Goal: Complete application form: Complete application form

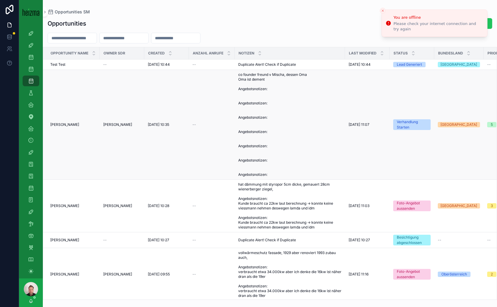
scroll to position [53, 0]
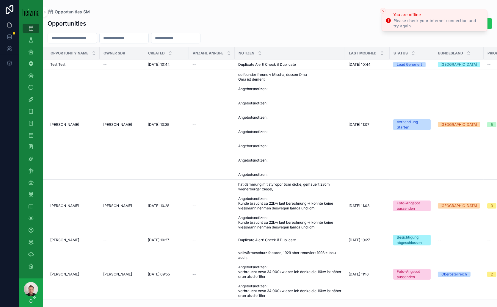
click at [418, 23] on div "Please check your internet connection and try again" at bounding box center [437, 23] width 89 height 11
click at [31, 54] on icon "scrollable content" at bounding box center [31, 52] width 6 height 6
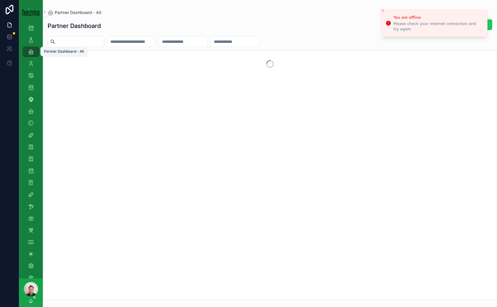
click at [382, 9] on icon "Close toast" at bounding box center [383, 11] width 4 height 4
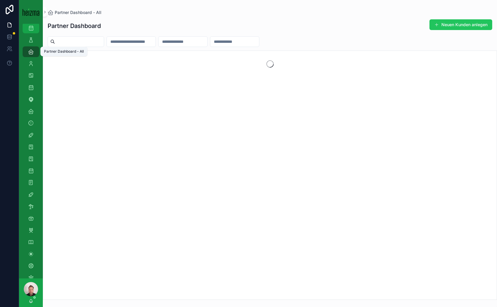
click at [98, 40] on input "scrollable content" at bounding box center [79, 41] width 49 height 8
click at [86, 40] on input "scrollable content" at bounding box center [79, 41] width 49 height 8
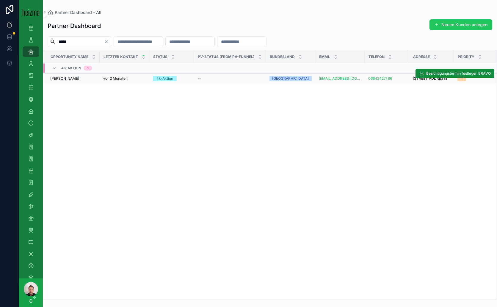
type input "*****"
click at [67, 81] on span "[PERSON_NAME]" at bounding box center [64, 78] width 29 height 5
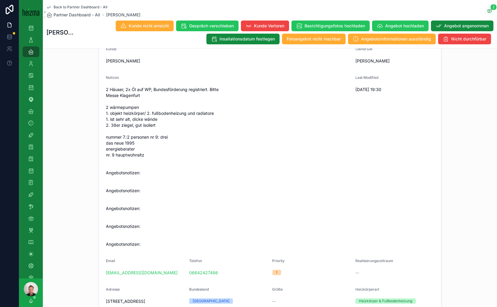
scroll to position [66, 0]
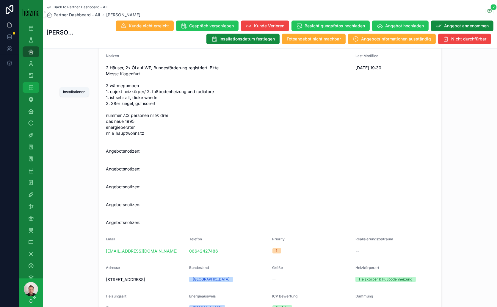
click at [33, 86] on icon "scrollable content" at bounding box center [31, 87] width 6 height 6
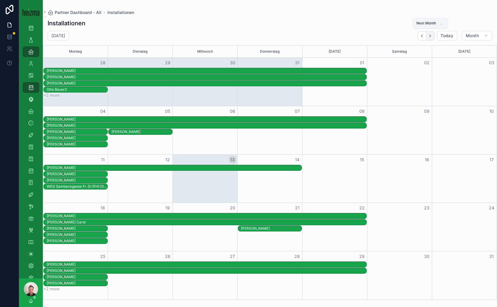
click at [431, 34] on icon "Next" at bounding box center [430, 36] width 4 height 4
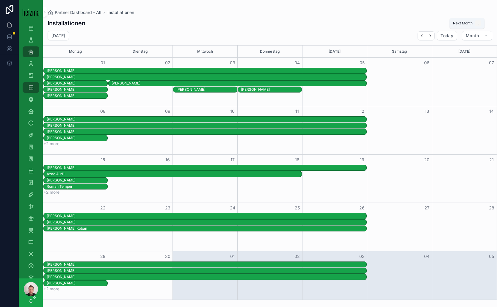
click at [431, 34] on icon "Next" at bounding box center [430, 36] width 4 height 4
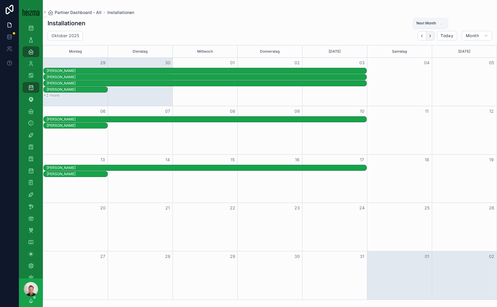
click at [431, 36] on icon "Next" at bounding box center [430, 36] width 4 height 4
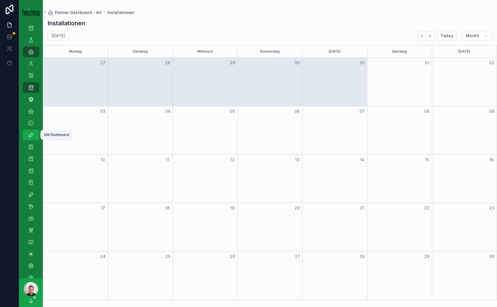
click at [30, 136] on icon "scrollable content" at bounding box center [31, 135] width 6 height 6
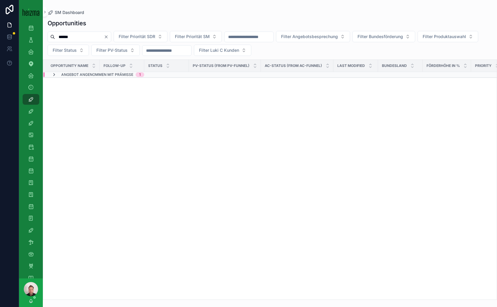
type input "******"
click at [53, 75] on icon "scrollable content" at bounding box center [54, 74] width 5 height 5
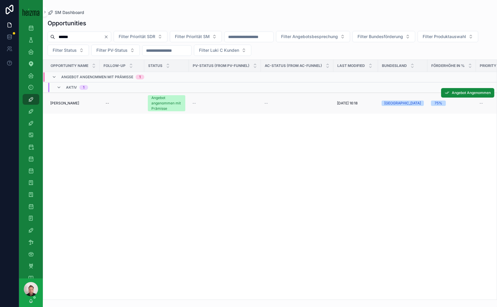
click at [78, 101] on div "[PERSON_NAME] [PERSON_NAME]" at bounding box center [73, 103] width 46 height 5
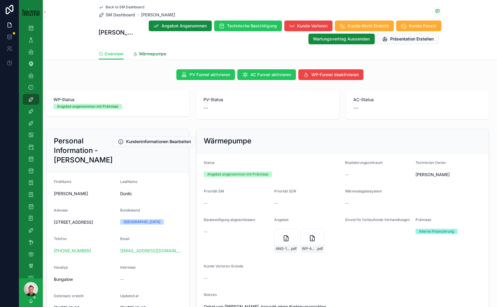
click at [144, 52] on span "Wärmepumpe" at bounding box center [152, 54] width 27 height 6
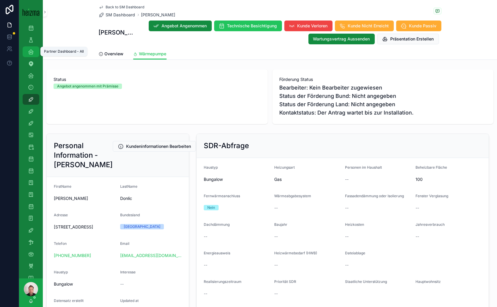
click at [35, 55] on div "Partner Dashboard - All" at bounding box center [31, 52] width 10 height 10
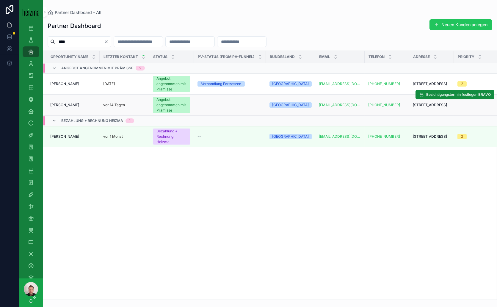
type input "****"
click at [66, 105] on span "[PERSON_NAME]" at bounding box center [64, 105] width 29 height 5
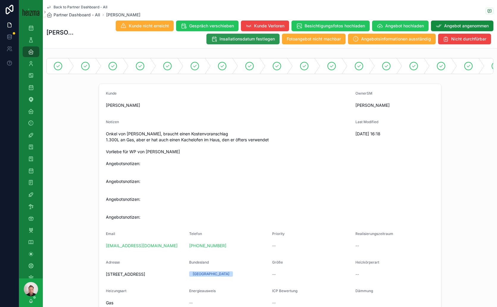
click at [251, 37] on span "Insallationsdatum festlegen" at bounding box center [246, 39] width 55 height 6
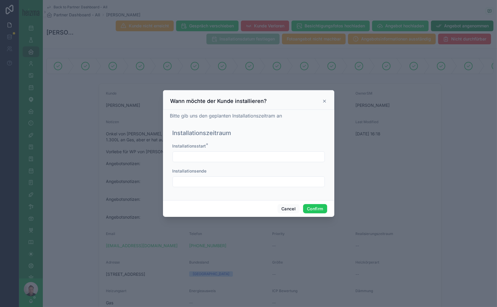
click at [211, 155] on input "text" at bounding box center [249, 156] width 152 height 8
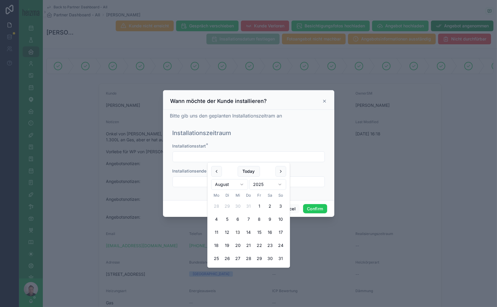
click at [238, 183] on html "4k Attacke Old-Lost Attacke Opportunities SDR Opportunities (Admin Opportunitie…" at bounding box center [248, 153] width 497 height 307
click at [216, 219] on button "3" at bounding box center [216, 219] width 11 height 11
type input "*********"
click at [202, 183] on input "text" at bounding box center [249, 181] width 152 height 8
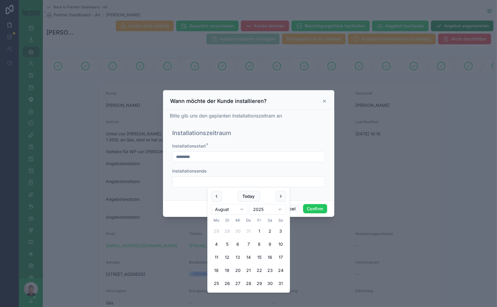
click at [241, 210] on html "4k Attacke Old-Lost Attacke Opportunities SDR Opportunities (Admin Opportunitie…" at bounding box center [248, 153] width 497 height 307
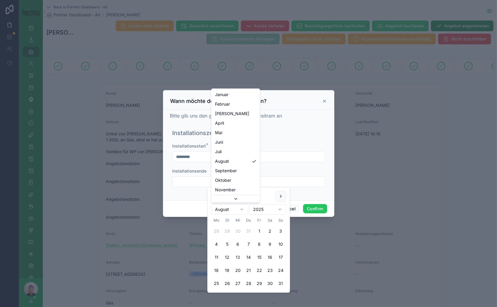
scroll to position [16, 0]
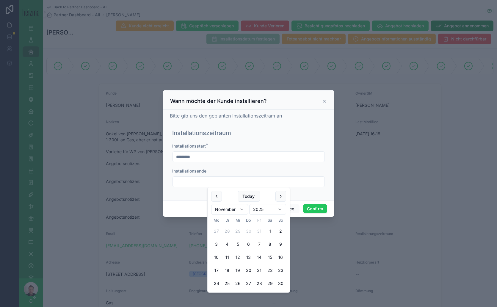
click at [259, 243] on button "7" at bounding box center [259, 244] width 11 height 11
type input "*********"
click at [360, 195] on div at bounding box center [248, 153] width 497 height 307
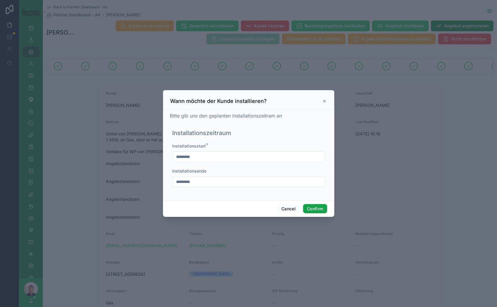
click at [318, 207] on button "Confirm" at bounding box center [315, 209] width 24 height 10
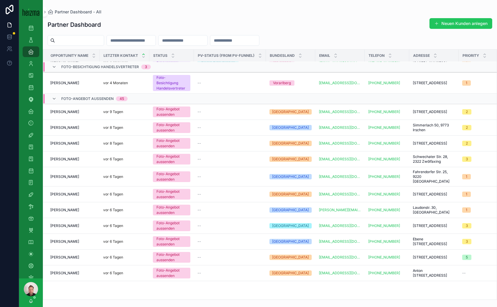
scroll to position [148, 0]
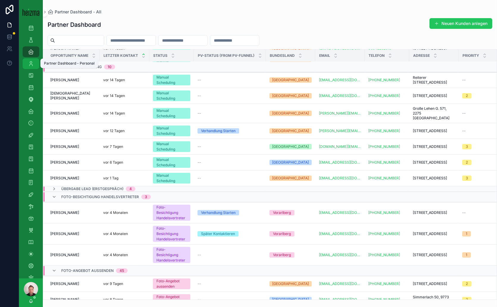
click at [31, 64] on icon "scrollable content" at bounding box center [31, 64] width 6 height 6
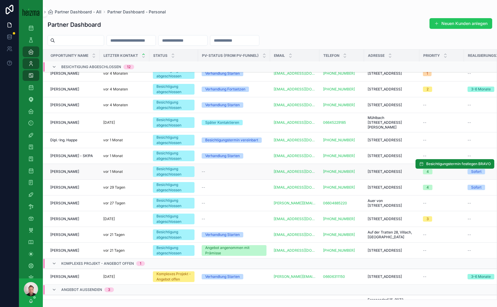
scroll to position [194, 0]
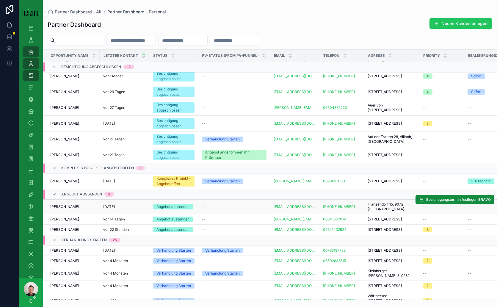
click at [137, 209] on div "[DATE]" at bounding box center [124, 206] width 43 height 5
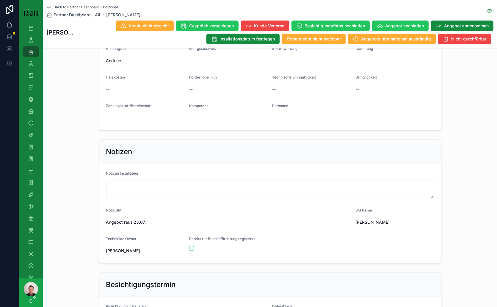
scroll to position [165, 0]
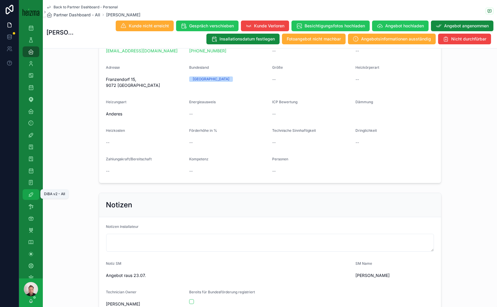
click at [34, 196] on div "DiBA v2 - All" at bounding box center [31, 195] width 10 height 10
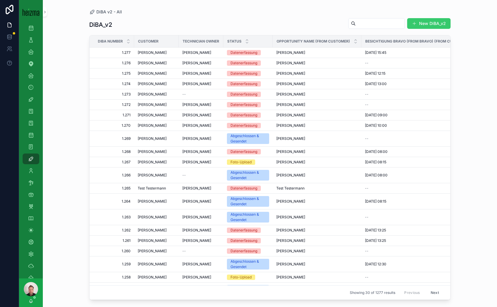
click at [414, 22] on span "scrollable content" at bounding box center [414, 23] width 5 height 5
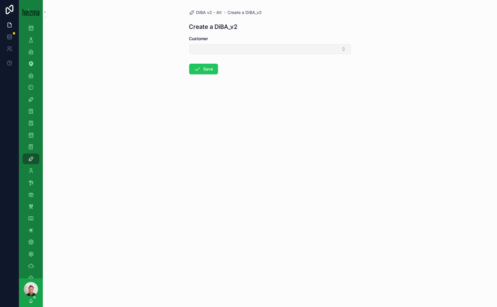
click at [228, 48] on button "Select Button" at bounding box center [270, 49] width 162 height 10
type input "**********"
click at [214, 73] on span "[PERSON_NAME]" at bounding box center [210, 72] width 34 height 6
click at [212, 72] on button "Save" at bounding box center [203, 70] width 29 height 11
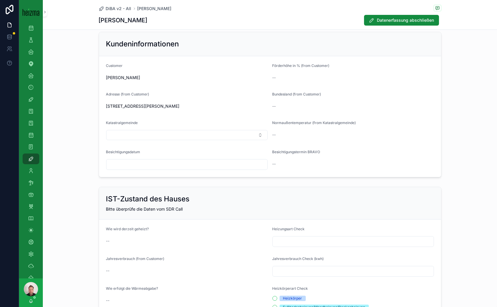
scroll to position [132, 0]
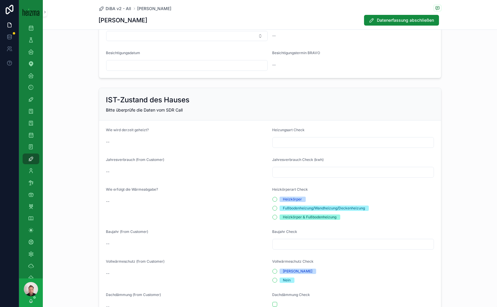
click at [282, 142] on input "scrollable content" at bounding box center [353, 142] width 161 height 8
type input "**********"
click at [293, 169] on input "scrollable content" at bounding box center [353, 172] width 161 height 8
type input "******"
click at [272, 216] on button "Heizkörper & Fußbodenheizung" at bounding box center [274, 217] width 5 height 5
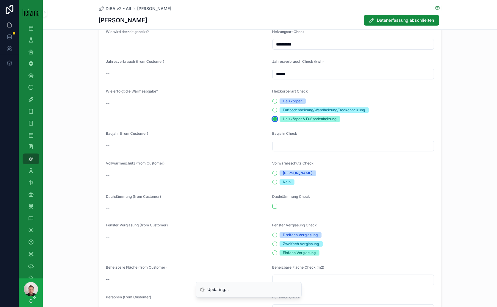
scroll to position [231, 0]
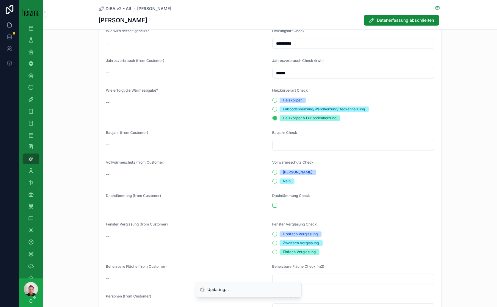
click at [295, 141] on input "scrollable content" at bounding box center [353, 145] width 161 height 8
type input "****"
click at [272, 179] on button "Nein" at bounding box center [274, 181] width 5 height 5
click at [272, 204] on button "scrollable content" at bounding box center [274, 205] width 5 height 5
click at [273, 242] on button "Zweifach Verglasung" at bounding box center [274, 242] width 5 height 5
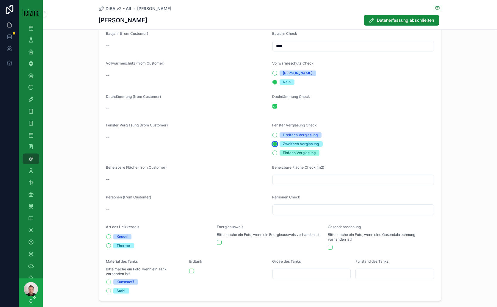
scroll to position [330, 0]
click at [328, 177] on input "scrollable content" at bounding box center [353, 179] width 161 height 8
type input "***"
click at [304, 207] on input "scrollable content" at bounding box center [353, 209] width 161 height 8
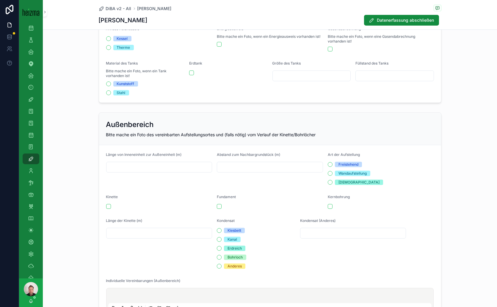
scroll to position [528, 0]
type input "*"
click at [139, 165] on input "scrollable content" at bounding box center [159, 167] width 106 height 8
type input "*"
click at [244, 168] on input "scrollable content" at bounding box center [270, 167] width 106 height 8
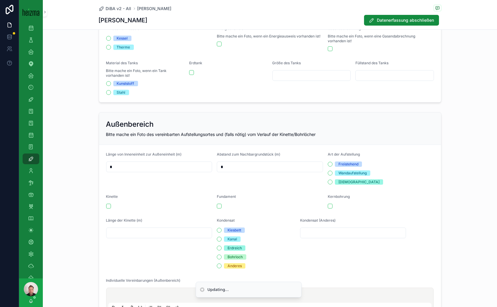
type input "*"
click at [328, 172] on button "Wandaufstellung" at bounding box center [330, 173] width 5 height 5
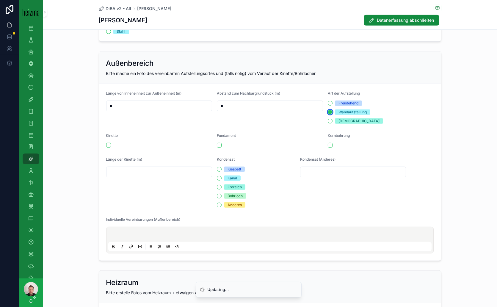
scroll to position [595, 0]
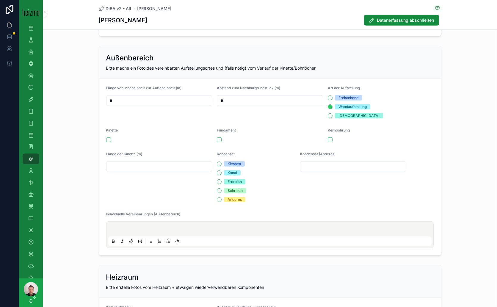
click at [306, 164] on input "scrollable content" at bounding box center [353, 166] width 106 height 8
click at [217, 198] on button "Anderes" at bounding box center [219, 199] width 5 height 5
click at [312, 164] on input "scrollable content" at bounding box center [353, 166] width 106 height 8
type input "**********"
click at [166, 227] on p "scrollable content" at bounding box center [270, 230] width 323 height 6
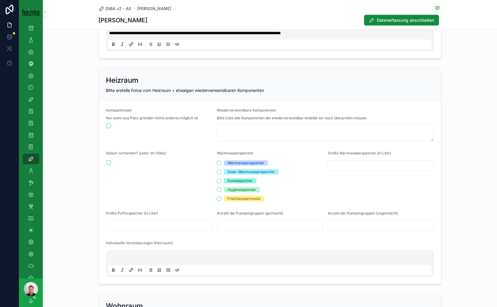
scroll to position [792, 0]
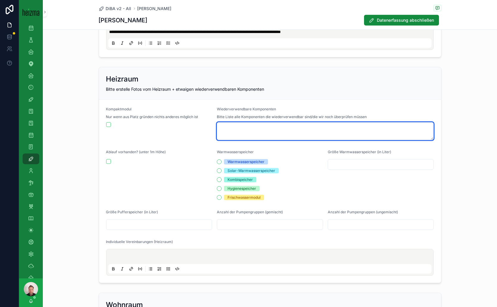
click at [260, 126] on textarea "scrollable content" at bounding box center [325, 131] width 217 height 18
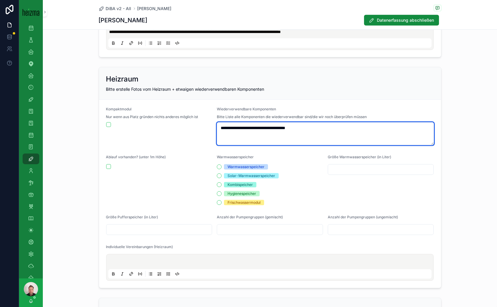
type textarea "**********"
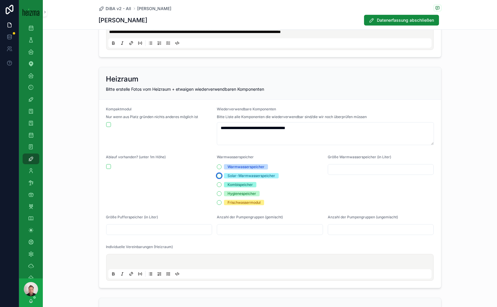
click at [217, 175] on button "Solar-Warmwasserspeicher" at bounding box center [219, 175] width 5 height 5
click at [343, 166] on input "scrollable content" at bounding box center [381, 169] width 106 height 8
type input "***"
type textarea "**********"
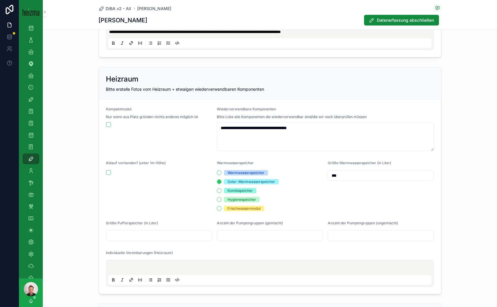
type input "***"
click at [192, 231] on input "scrollable content" at bounding box center [159, 235] width 106 height 8
type input "*****"
click at [229, 232] on input "scrollable content" at bounding box center [270, 235] width 106 height 8
type input "*"
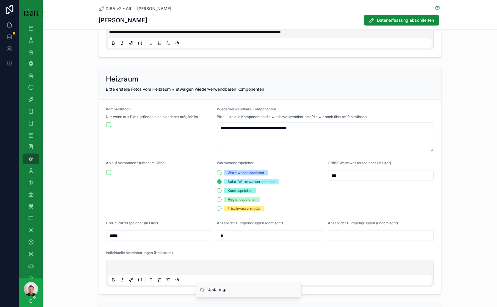
click at [382, 233] on input "scrollable content" at bounding box center [381, 235] width 106 height 8
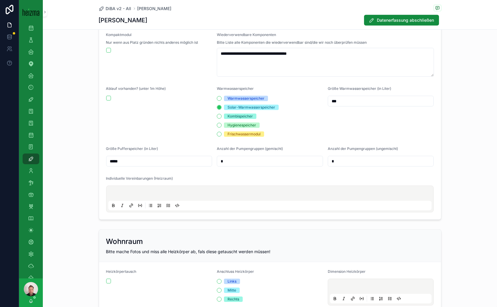
scroll to position [892, 0]
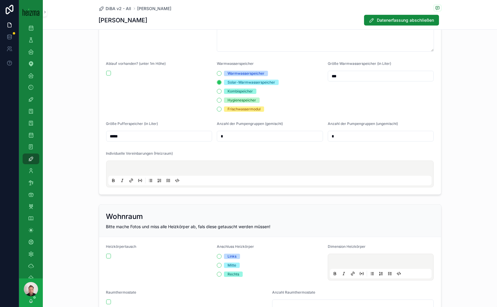
type input "*"
click at [205, 163] on div "scrollable content" at bounding box center [269, 174] width 323 height 23
click at [161, 166] on p "scrollable content" at bounding box center [270, 169] width 323 height 6
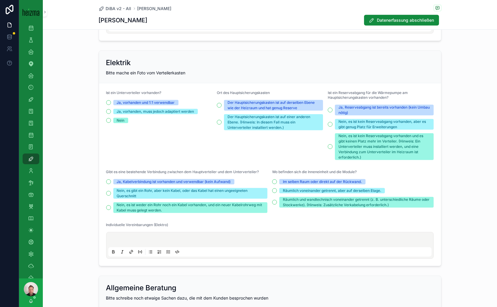
scroll to position [1222, 0]
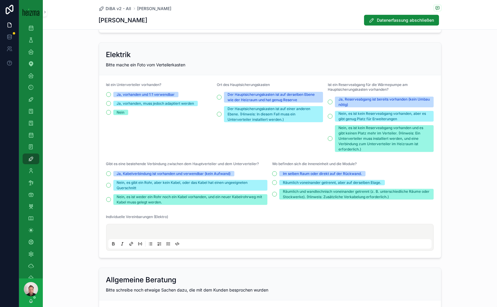
click at [182, 229] on p "scrollable content" at bounding box center [270, 232] width 323 height 6
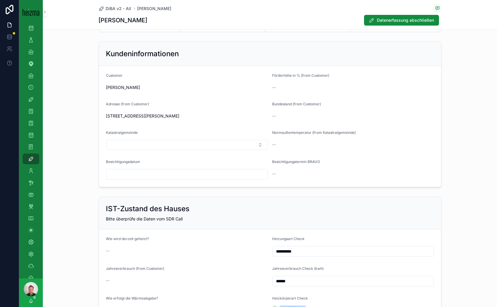
scroll to position [0, 0]
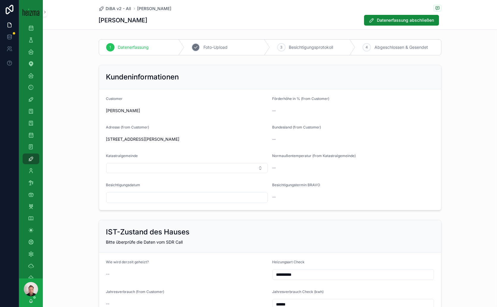
click at [229, 49] on div "2 Foto-Upload" at bounding box center [227, 47] width 86 height 15
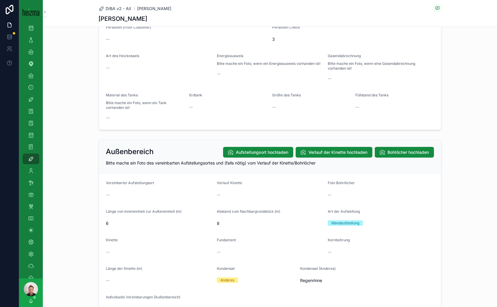
scroll to position [495, 0]
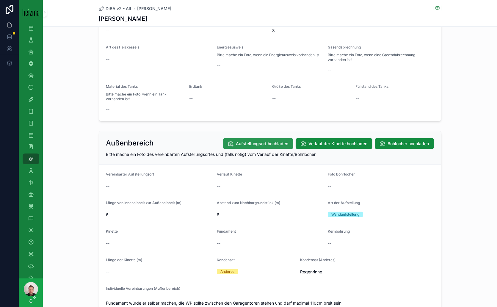
click at [247, 143] on span "Aufstellungsort hochladen" at bounding box center [262, 144] width 52 height 6
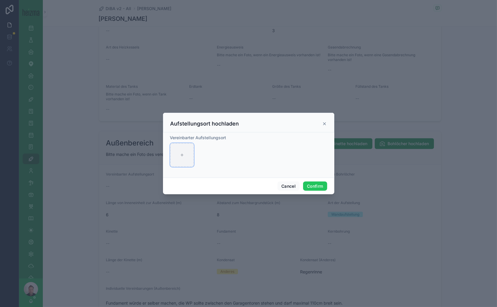
click at [179, 153] on div at bounding box center [182, 155] width 24 height 24
type input "**********"
click at [183, 147] on icon "button" at bounding box center [182, 147] width 3 height 0
click at [196, 137] on icon "button" at bounding box center [196, 137] width 0 height 1
click at [325, 122] on icon at bounding box center [324, 123] width 5 height 5
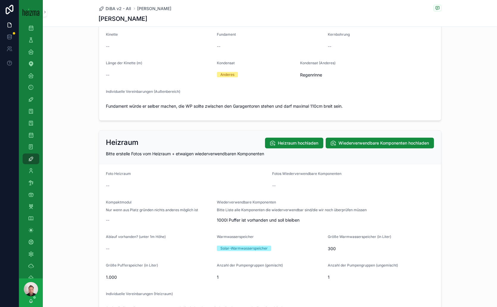
scroll to position [693, 0]
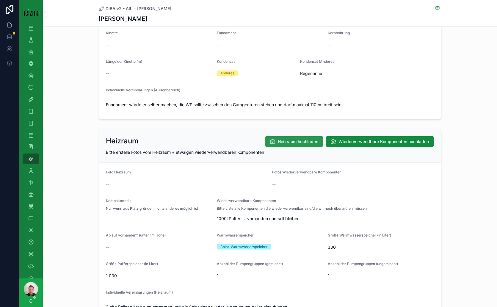
click at [297, 139] on span "Heizraum hochladen" at bounding box center [298, 142] width 40 height 6
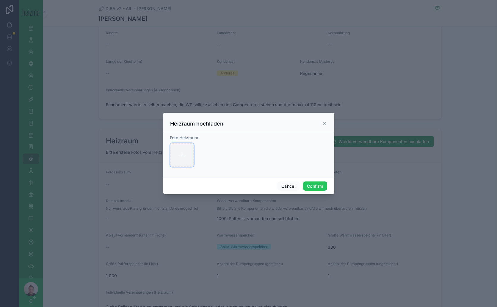
click at [182, 152] on div at bounding box center [182, 155] width 24 height 24
type input "**********"
click at [319, 183] on button "Confirm" at bounding box center [315, 186] width 24 height 10
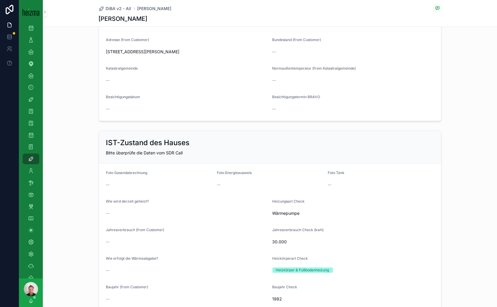
scroll to position [0, 0]
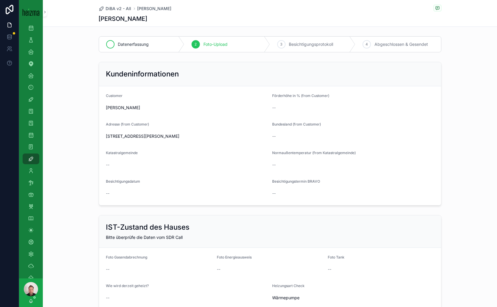
click at [132, 43] on span "Datenerfassung" at bounding box center [133, 44] width 31 height 6
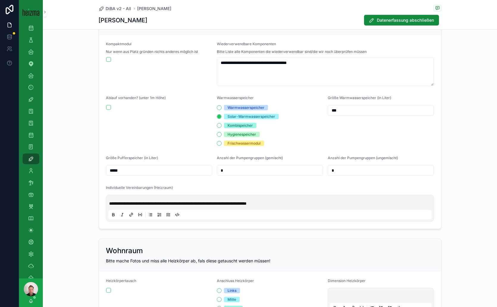
scroll to position [858, 0]
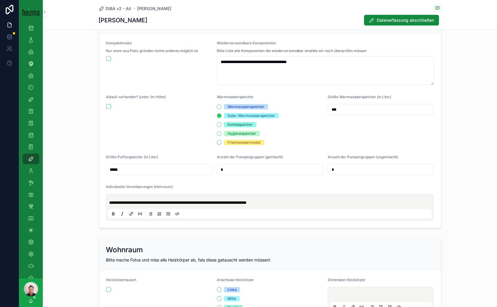
click at [247, 200] on span "**********" at bounding box center [177, 202] width 137 height 4
click at [300, 201] on p "**********" at bounding box center [270, 202] width 323 height 6
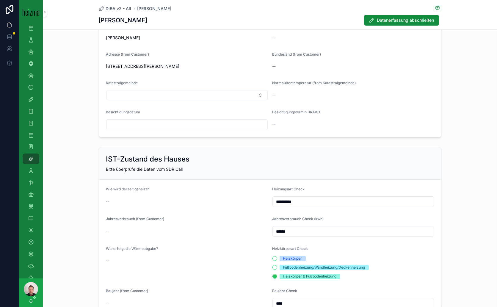
scroll to position [0, 0]
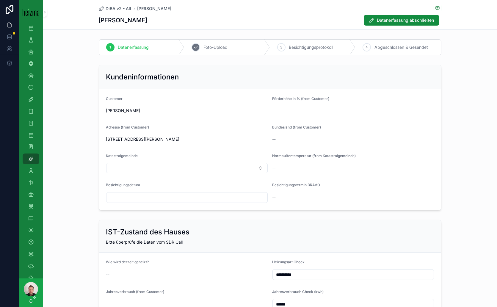
click at [232, 46] on div "2 Foto-Upload" at bounding box center [227, 47] width 86 height 15
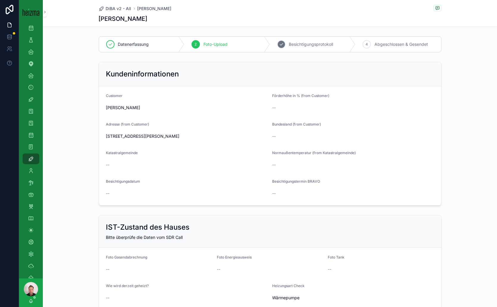
click at [316, 42] on span "Besichtigungsprotokoll" at bounding box center [311, 44] width 44 height 6
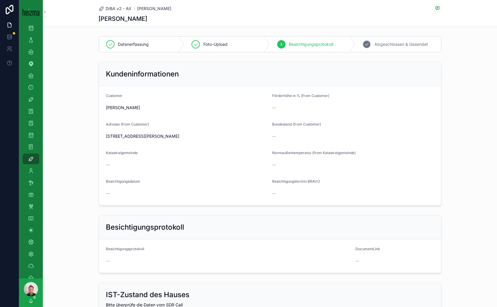
click at [386, 44] on span "Abgeschlossen & Gesendet" at bounding box center [401, 44] width 54 height 6
click at [34, 137] on div "OTSO" at bounding box center [31, 135] width 10 height 10
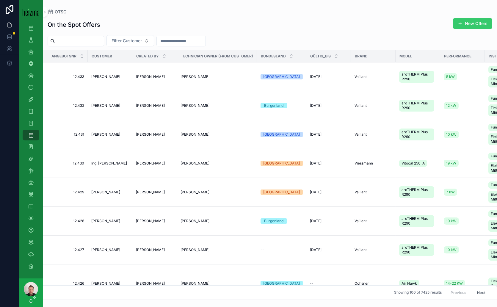
click at [460, 24] on span "scrollable content" at bounding box center [459, 23] width 5 height 5
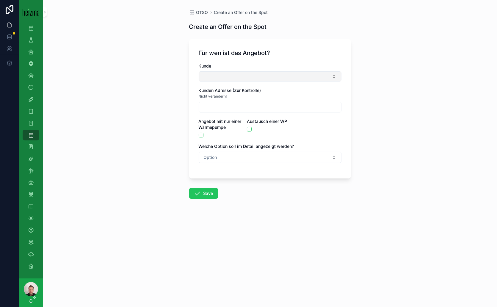
click at [244, 75] on button "Select Button" at bounding box center [270, 76] width 143 height 10
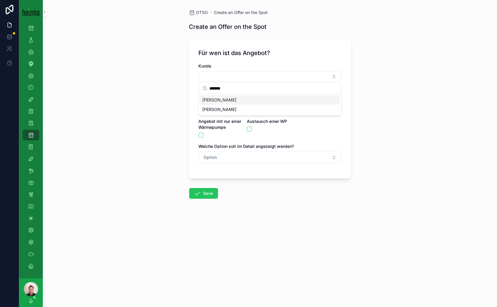
type input "*******"
click at [227, 98] on span "[PERSON_NAME]" at bounding box center [219, 100] width 34 height 6
type input "**********"
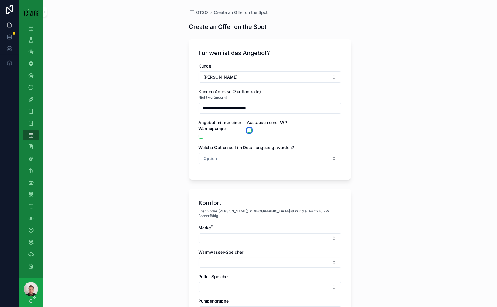
click at [247, 129] on button "scrollable content" at bounding box center [249, 130] width 5 height 5
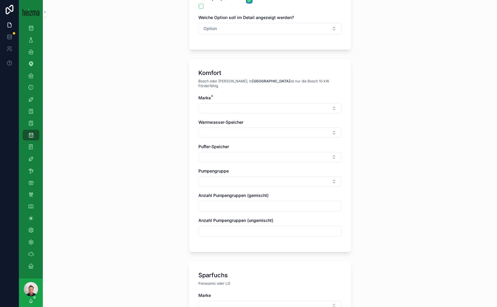
scroll to position [132, 0]
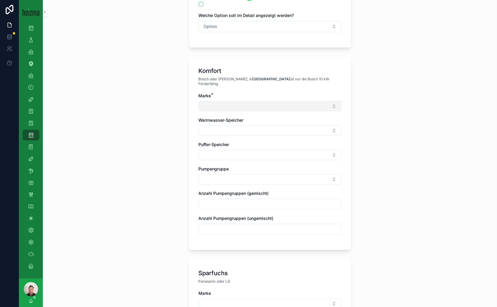
click at [326, 101] on button "Select Button" at bounding box center [270, 106] width 143 height 10
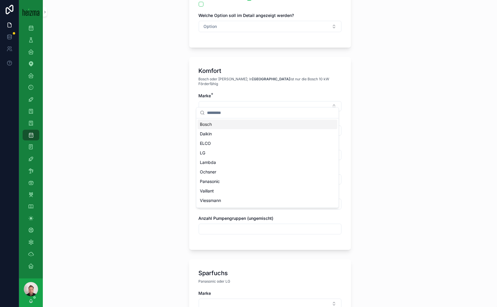
click at [456, 116] on div "**********" at bounding box center [270, 21] width 454 height 307
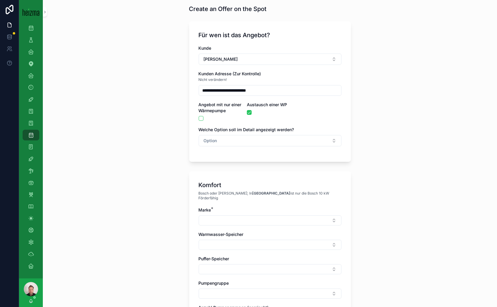
scroll to position [0, 0]
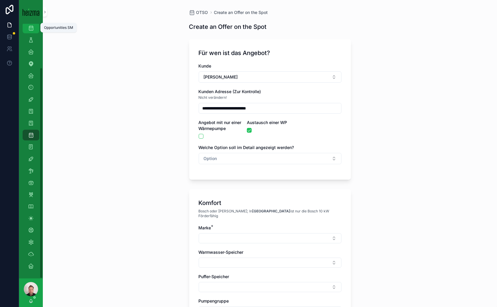
click at [34, 29] on div "Opportunities SM" at bounding box center [31, 28] width 10 height 10
click at [35, 26] on div "Opportunities SM" at bounding box center [31, 28] width 10 height 10
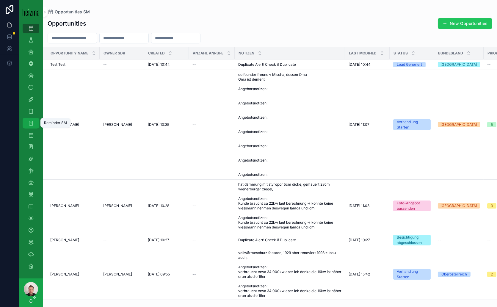
click at [32, 121] on icon "scrollable content" at bounding box center [31, 123] width 6 height 6
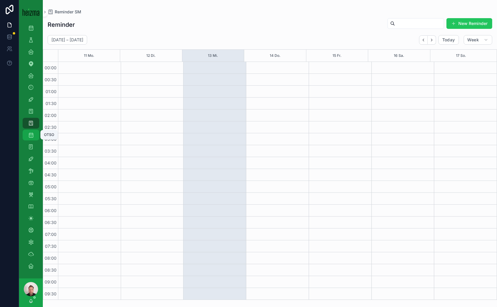
click at [34, 135] on div "OTSO" at bounding box center [31, 135] width 10 height 10
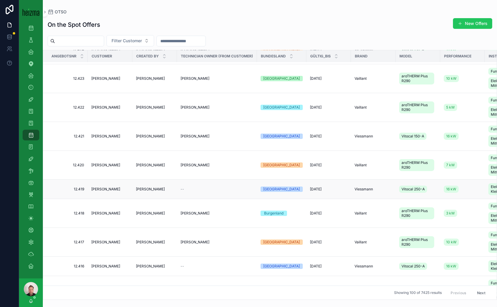
scroll to position [330, 0]
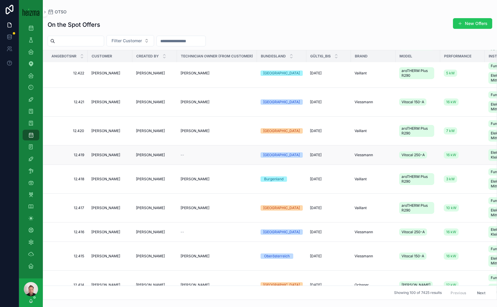
click at [107, 155] on span "[PERSON_NAME]" at bounding box center [105, 154] width 29 height 5
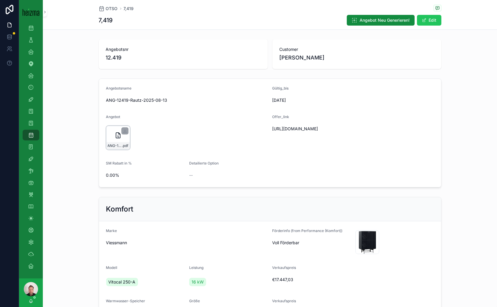
click at [114, 129] on div "ANG-12419-Rautz-2025-08-13 .pdf" at bounding box center [118, 138] width 24 height 24
